Goal: Find specific page/section: Find specific page/section

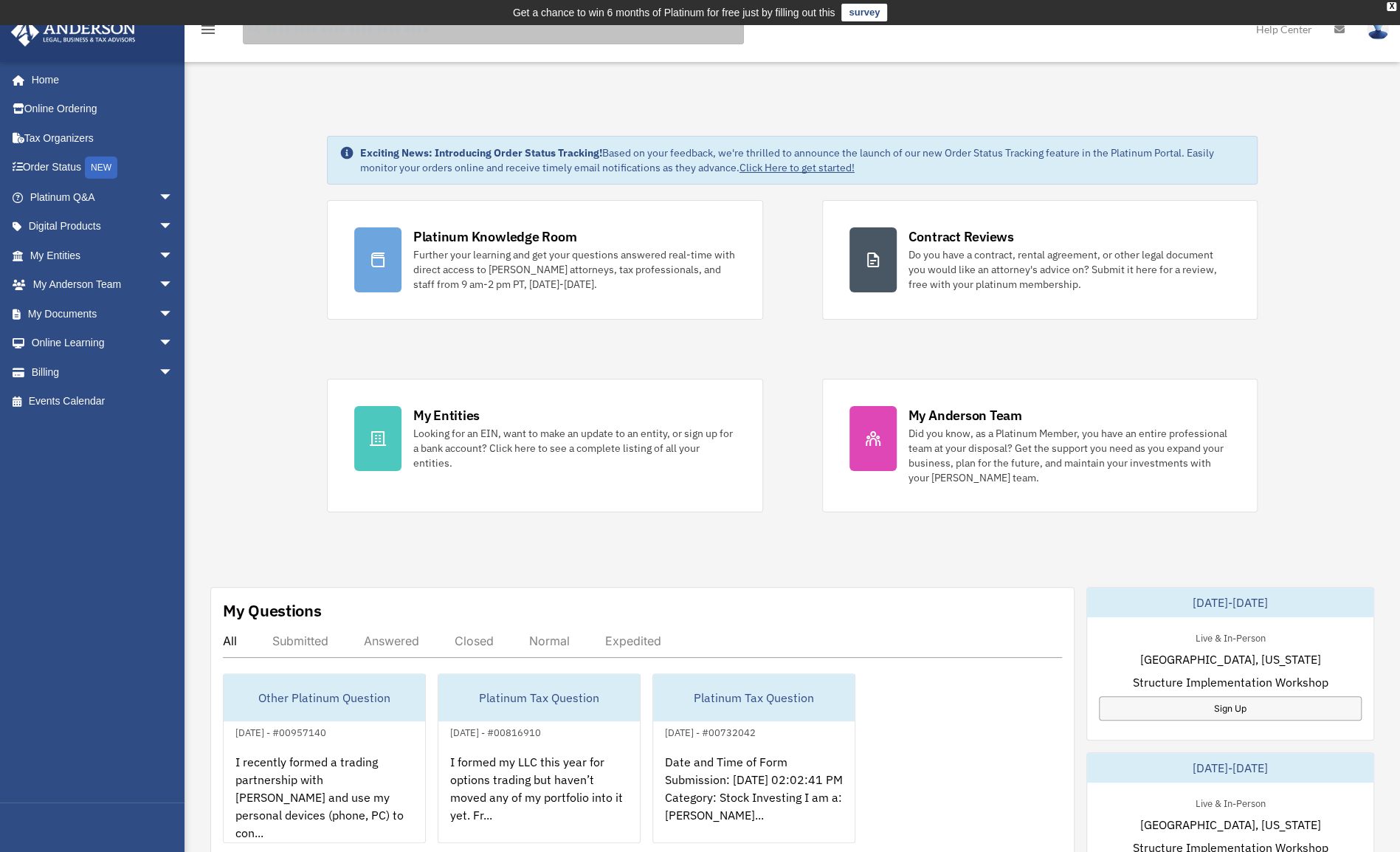
click at [363, 37] on input "search" at bounding box center [493, 29] width 501 height 29
type input "******"
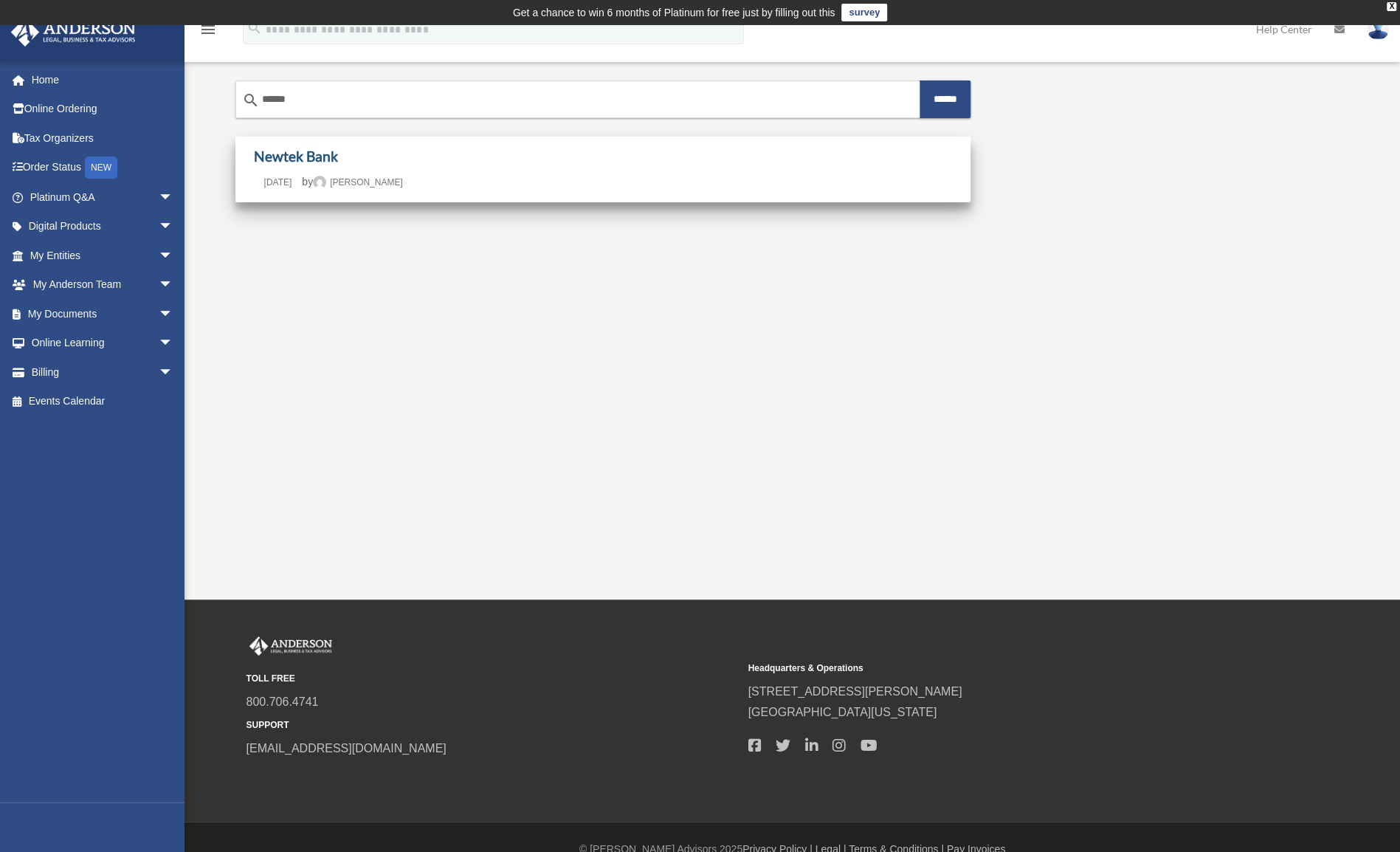
click at [319, 159] on link "Newtek Bank" at bounding box center [296, 156] width 84 height 17
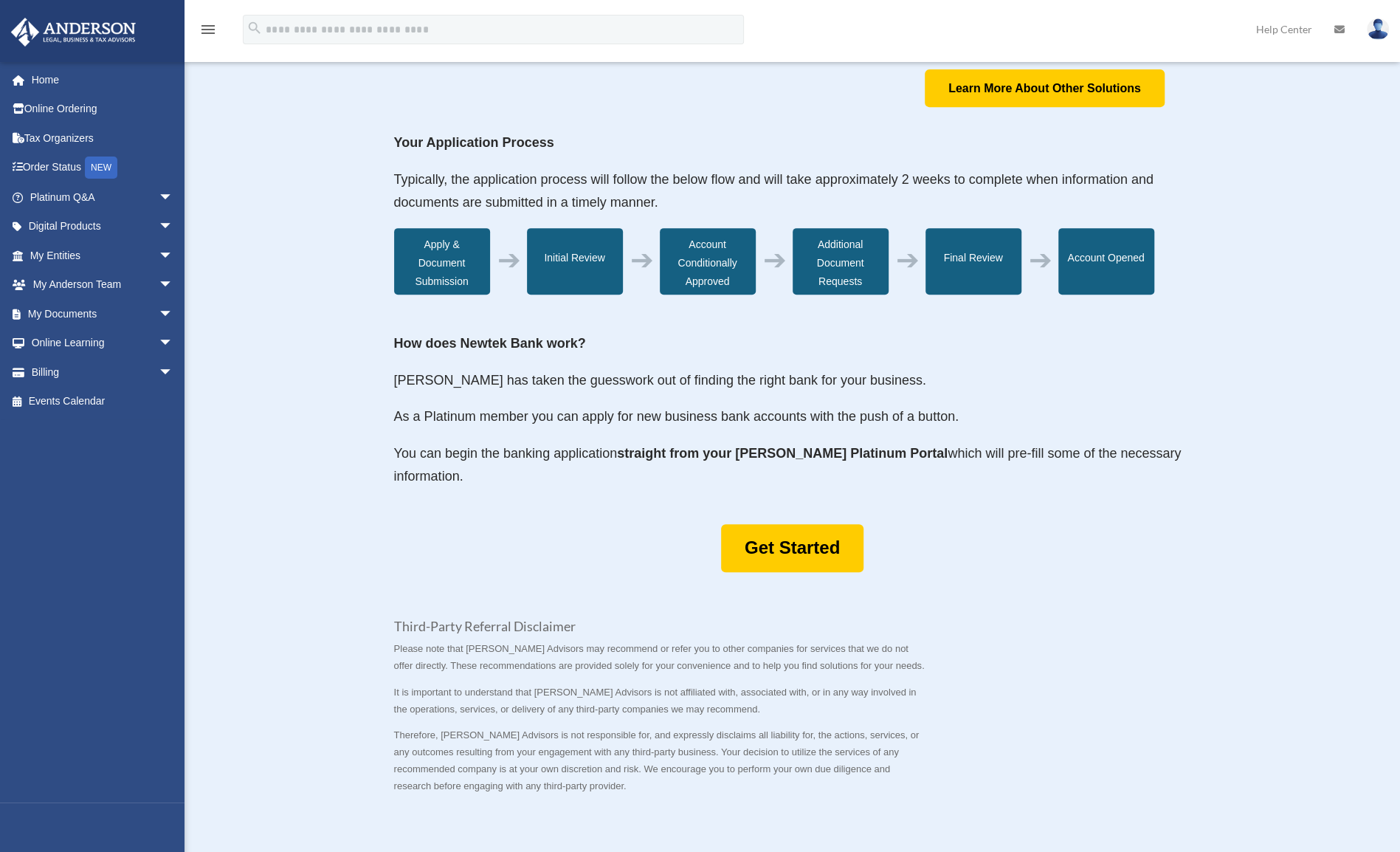
scroll to position [443, 0]
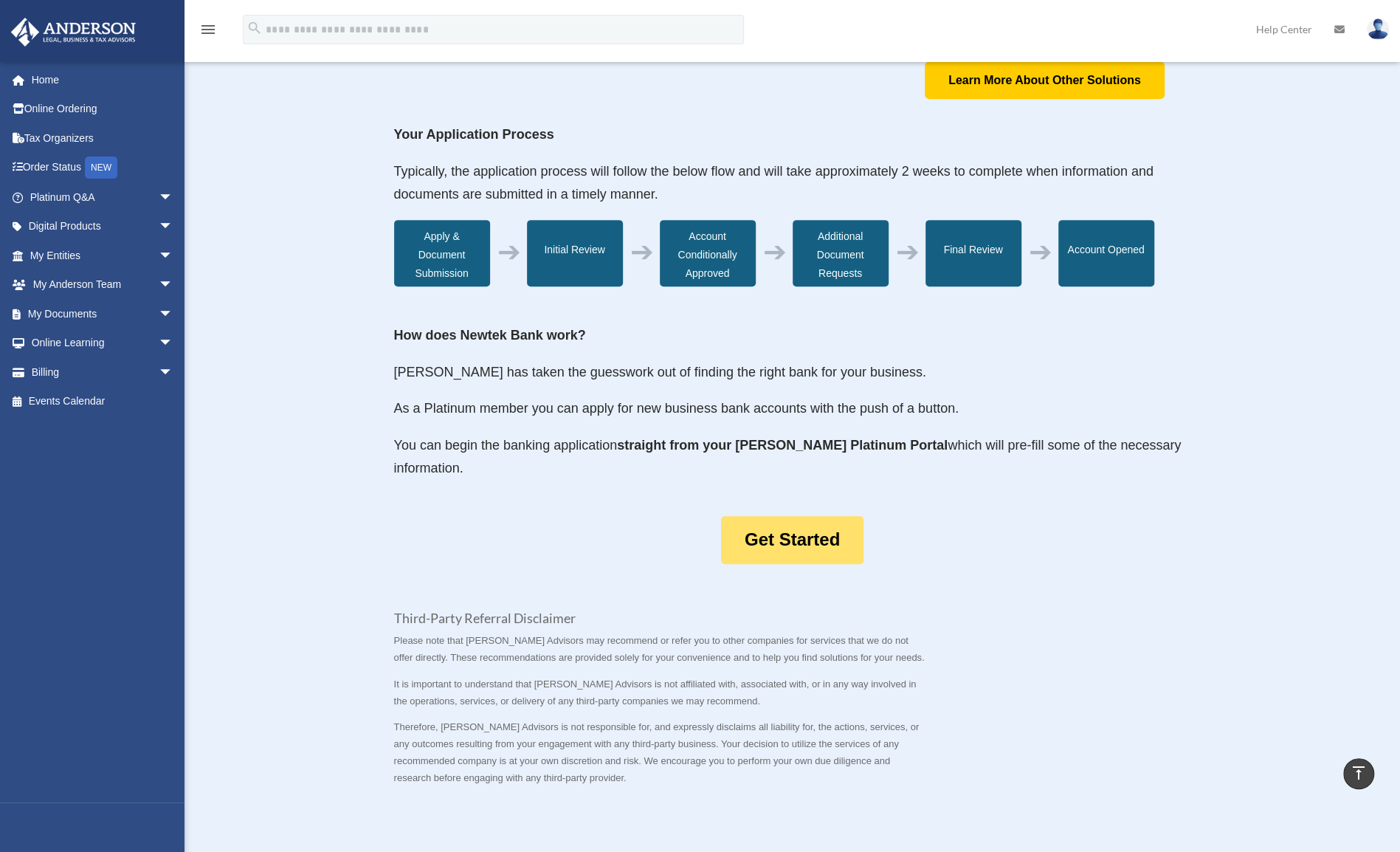
click at [812, 538] on link "Get Started" at bounding box center [792, 540] width 142 height 48
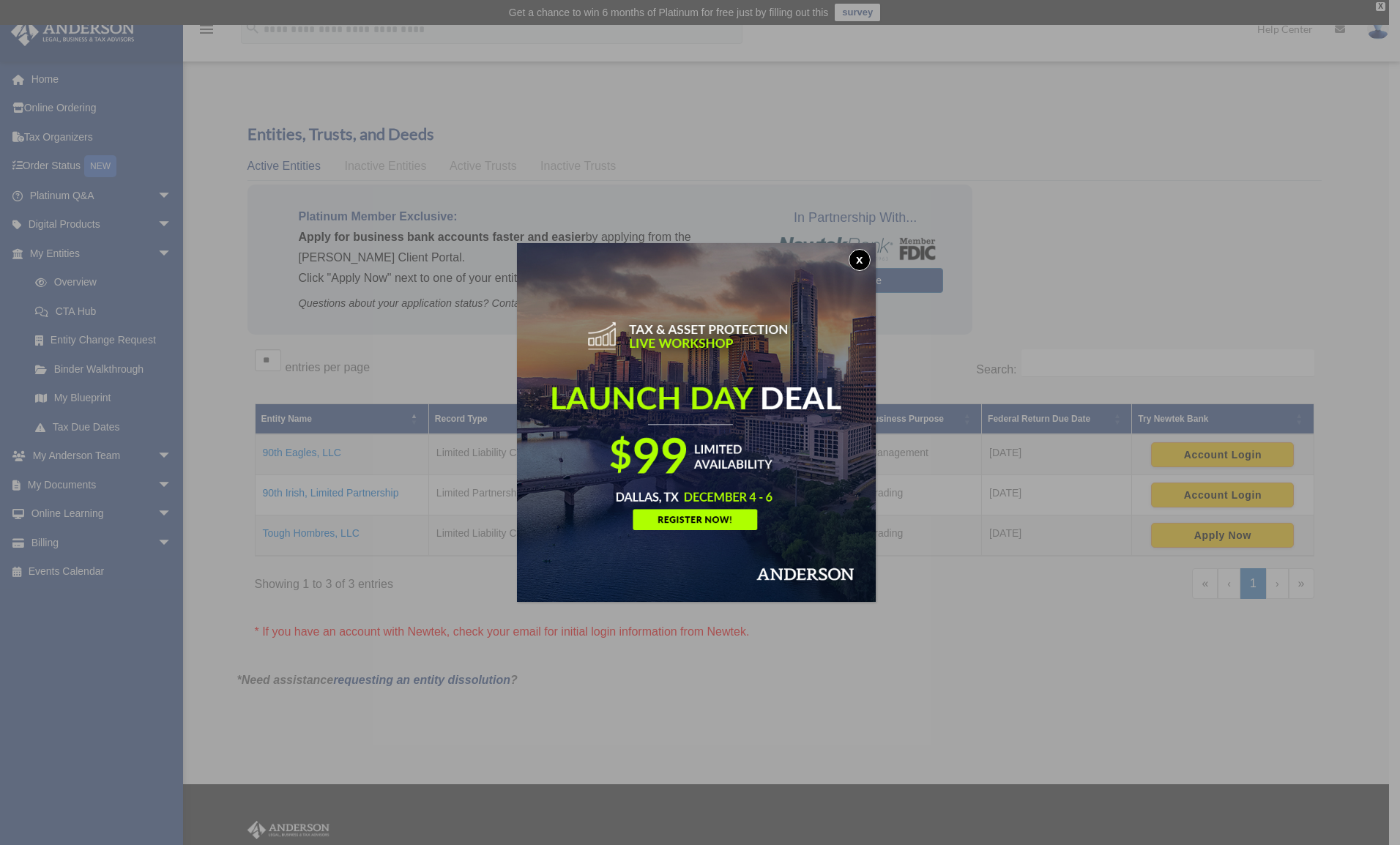
click at [861, 262] on button "x" at bounding box center [859, 260] width 22 height 22
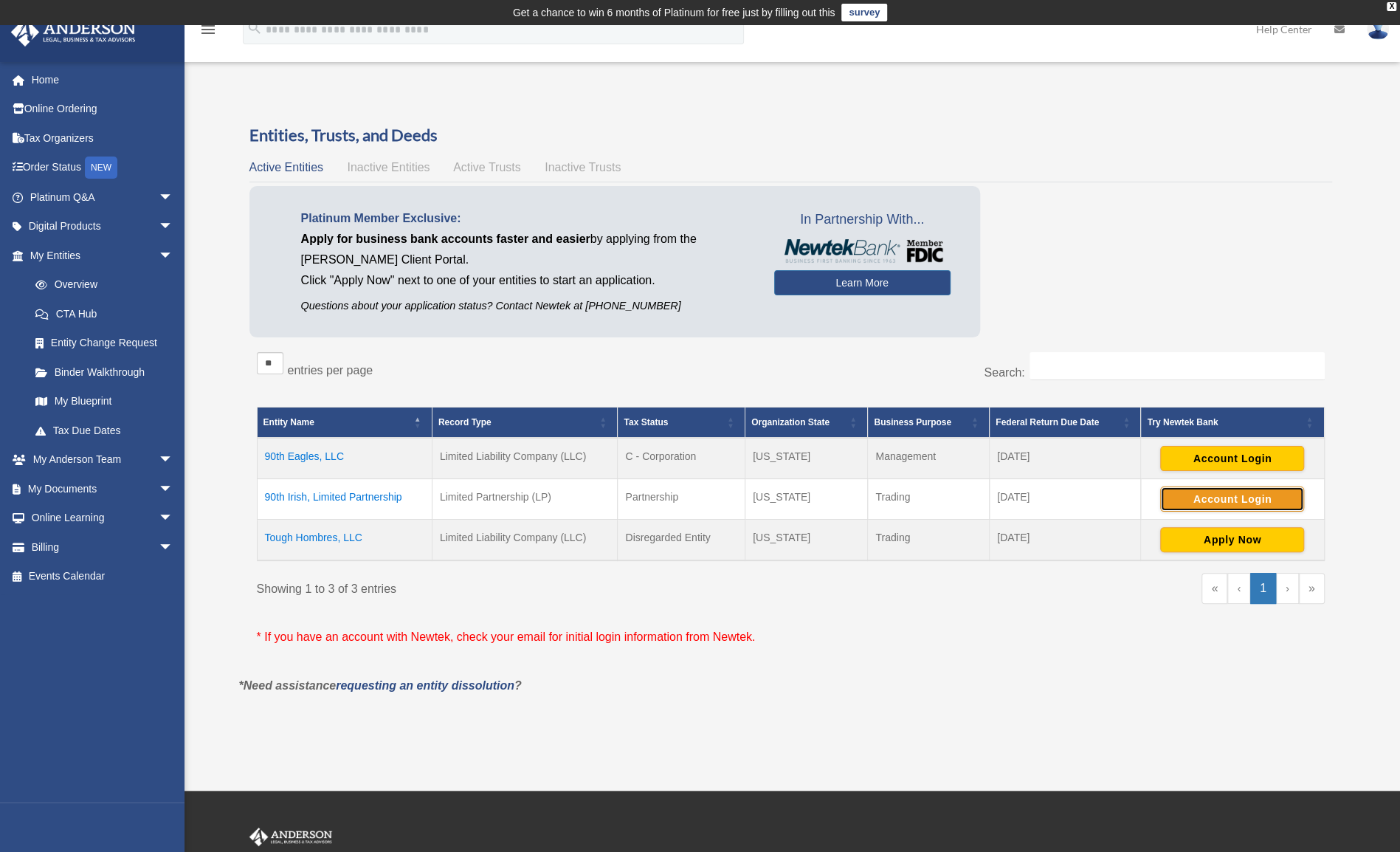
click at [1189, 500] on button "Account Login" at bounding box center [1232, 499] width 144 height 25
click at [976, 614] on div "« ‹ 1 › »" at bounding box center [1063, 596] width 523 height 45
